Goal: Information Seeking & Learning: Learn about a topic

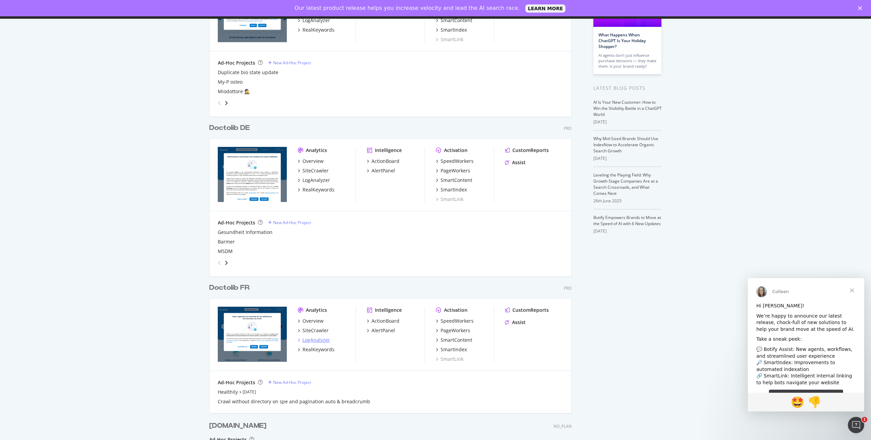
click at [329, 342] on div "LogAnalyzer" at bounding box center [317, 340] width 28 height 7
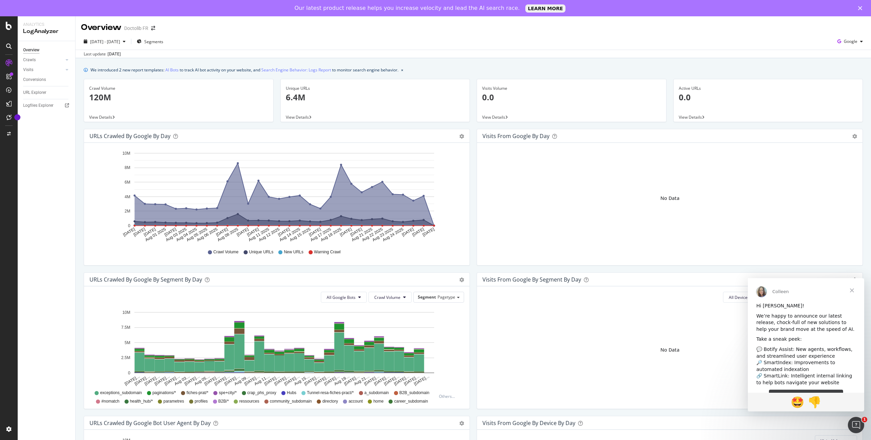
drag, startPoint x: 848, startPoint y: 295, endPoint x: 852, endPoint y: 292, distance: 5.3
click at [852, 292] on span "Close" at bounding box center [852, 290] width 25 height 25
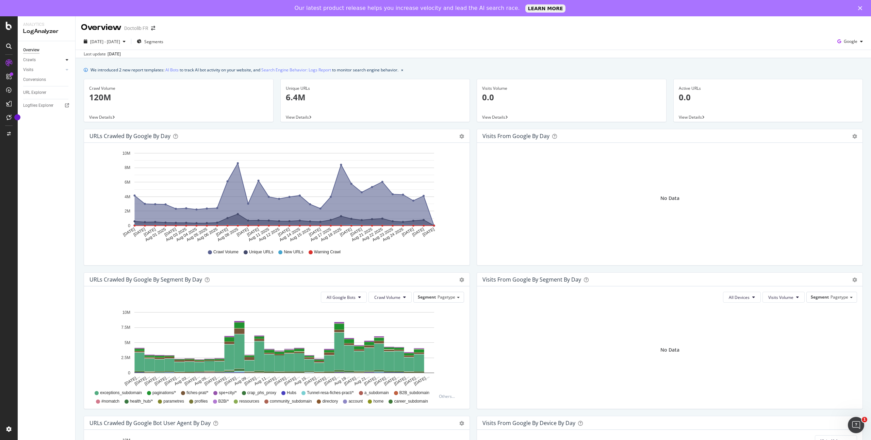
click at [64, 60] on div at bounding box center [67, 60] width 7 height 7
click at [39, 83] on div "Segments Distribution" at bounding box center [45, 83] width 38 height 14
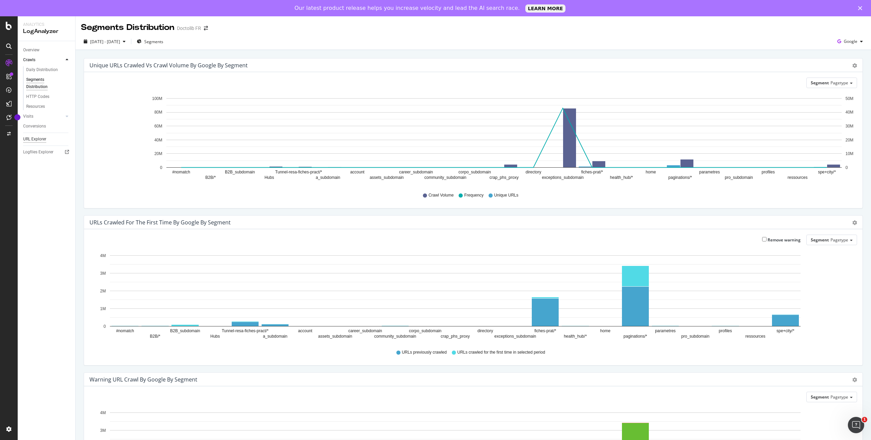
click at [45, 142] on div "URL Explorer" at bounding box center [34, 139] width 23 height 7
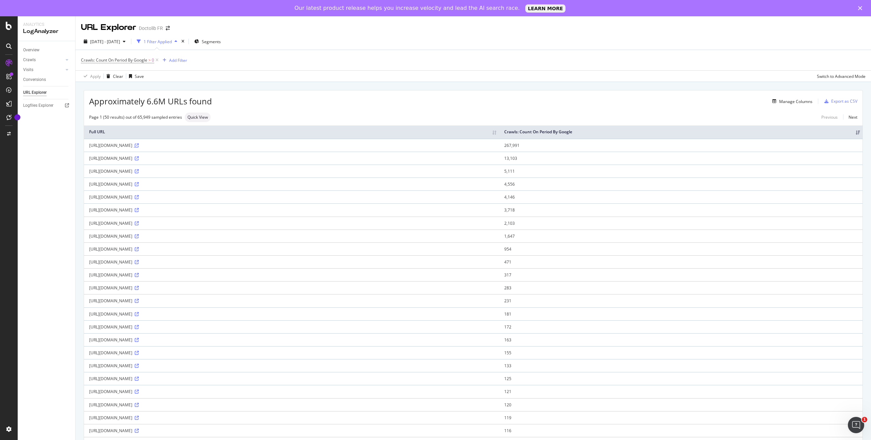
click at [139, 147] on icon at bounding box center [137, 146] width 4 height 4
click at [162, 171] on div "[URL][DOMAIN_NAME]" at bounding box center [291, 171] width 405 height 6
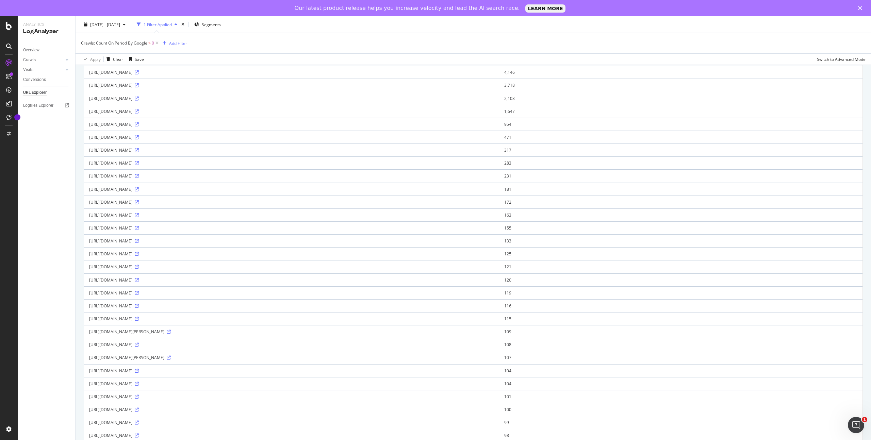
scroll to position [124, 0]
